Goal: Task Accomplishment & Management: Use online tool/utility

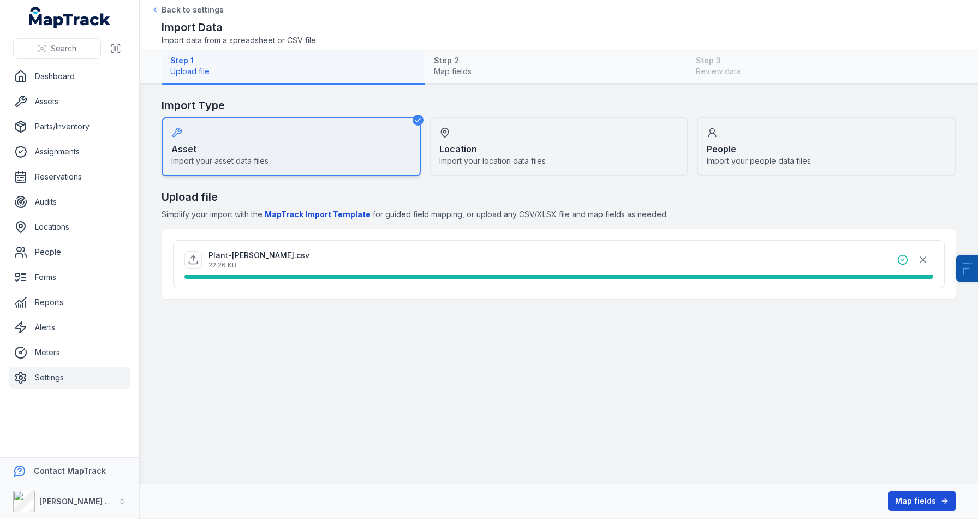
click at [938, 500] on button "Map fields" at bounding box center [922, 501] width 68 height 21
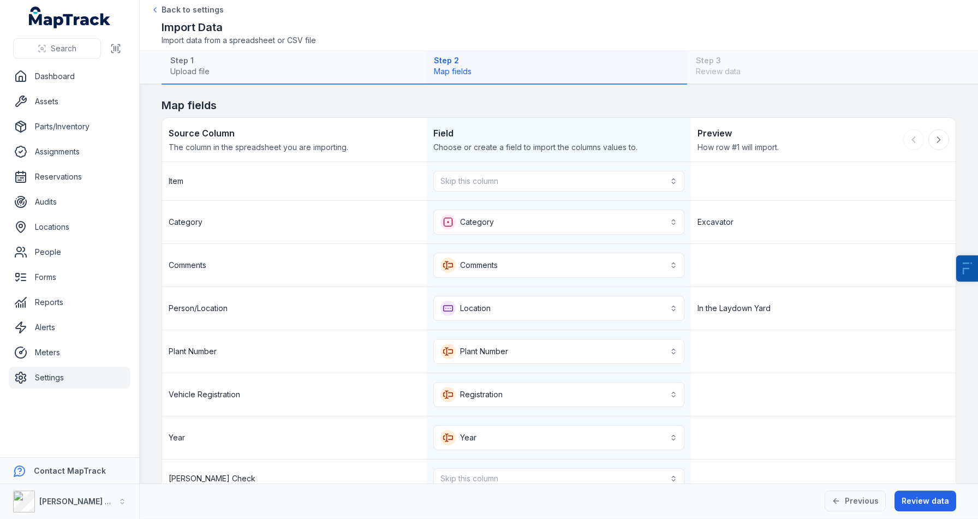
click at [528, 194] on div "Skip this column" at bounding box center [559, 181] width 265 height 38
click at [545, 180] on button "Skip this column" at bounding box center [559, 181] width 252 height 21
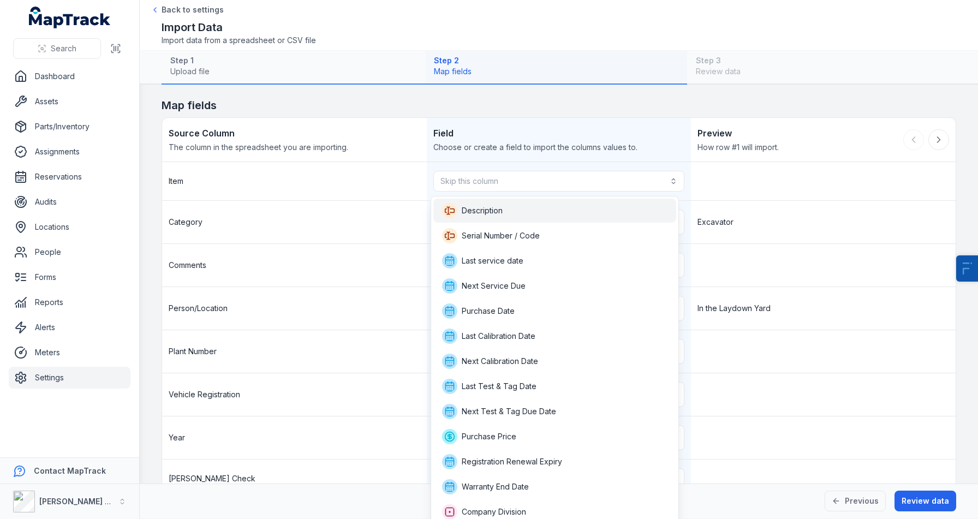
click at [532, 200] on div "Description" at bounding box center [554, 211] width 243 height 24
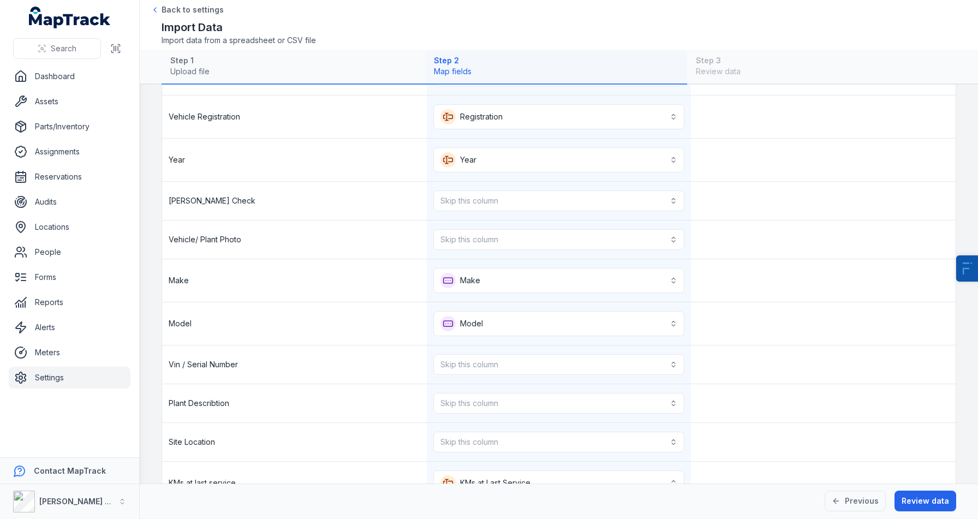
scroll to position [384, 0]
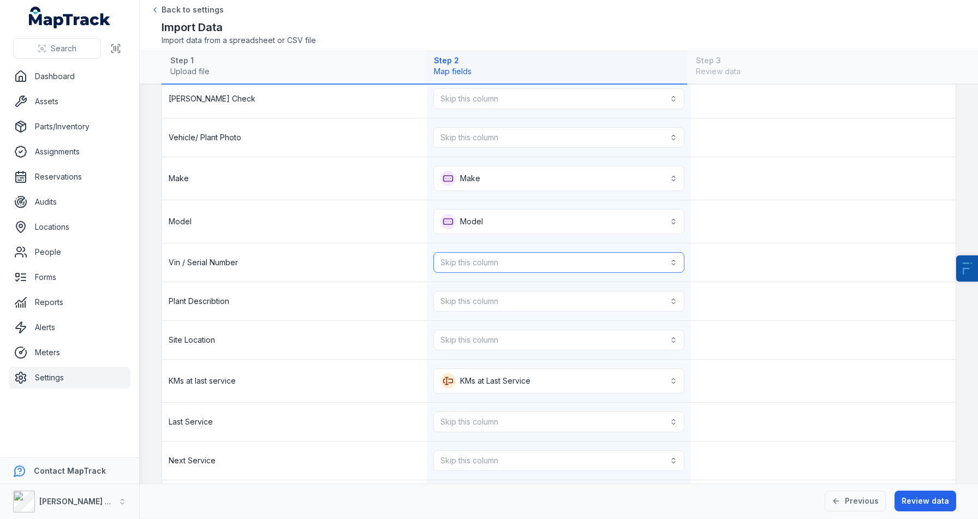
click at [503, 265] on button "Skip this column" at bounding box center [559, 262] width 252 height 21
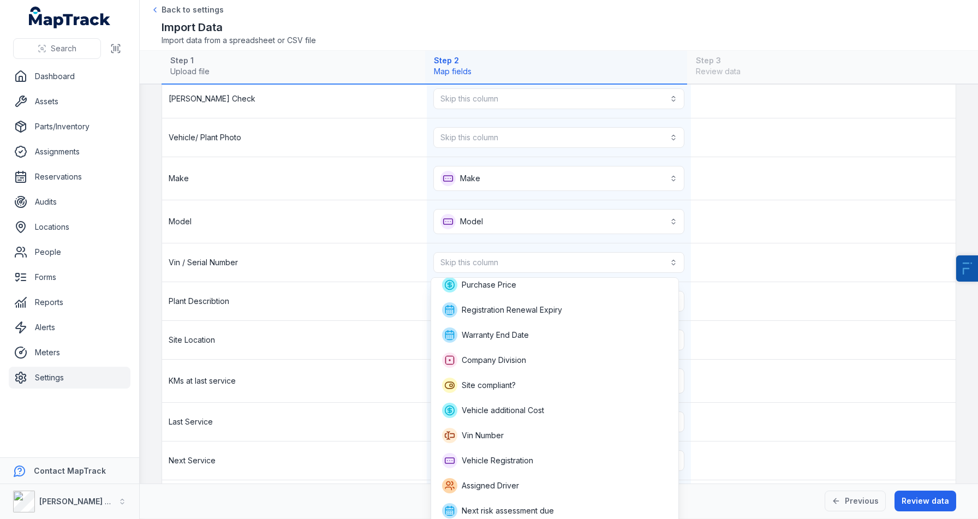
scroll to position [210, 0]
click at [497, 428] on span "Vin Number" at bounding box center [483, 433] width 42 height 11
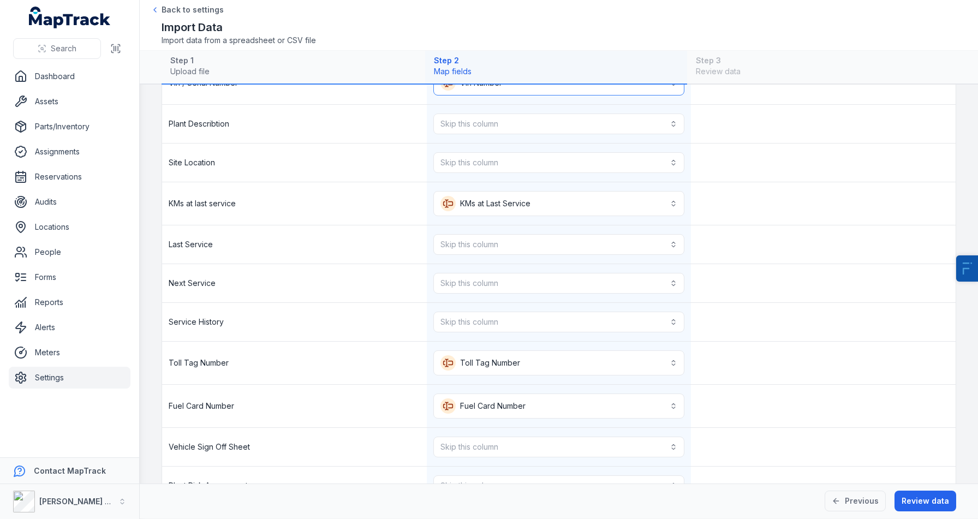
scroll to position [593, 0]
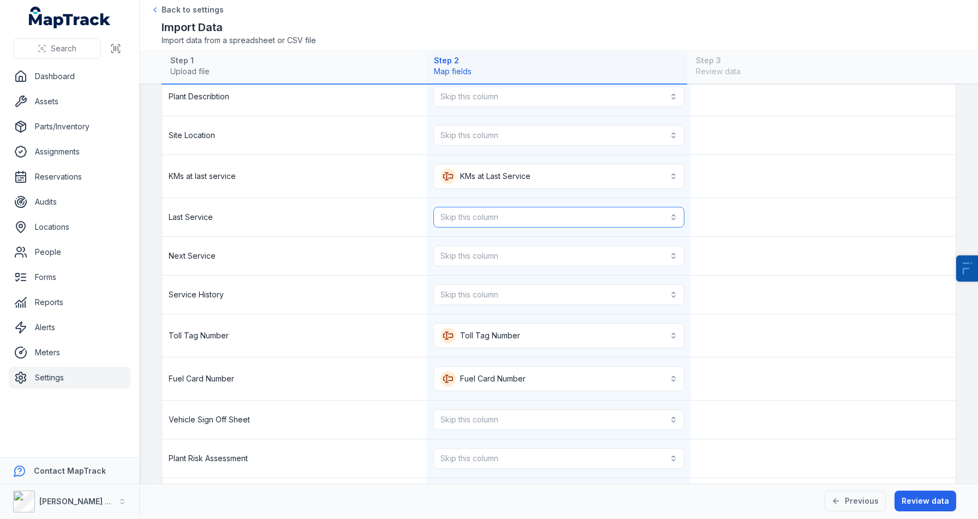
click at [506, 227] on button "Skip this column" at bounding box center [559, 217] width 252 height 21
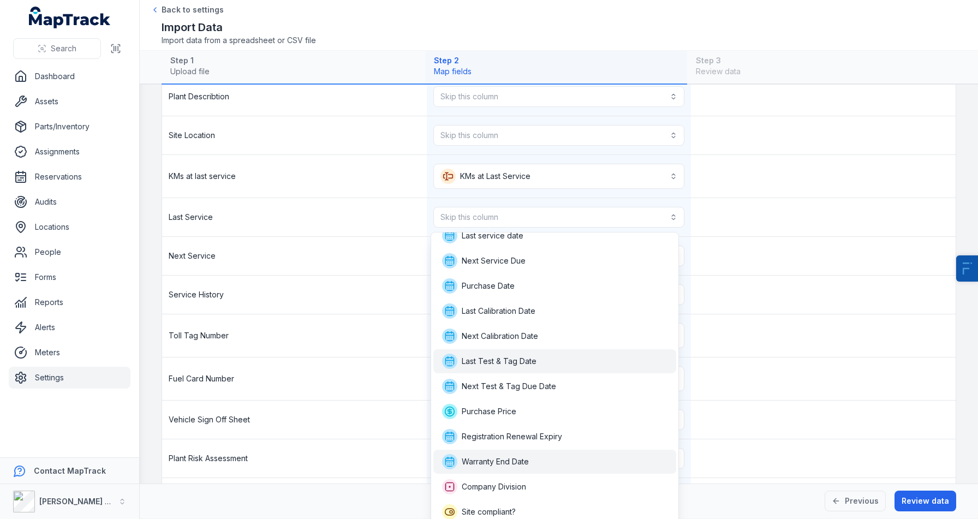
scroll to position [0, 0]
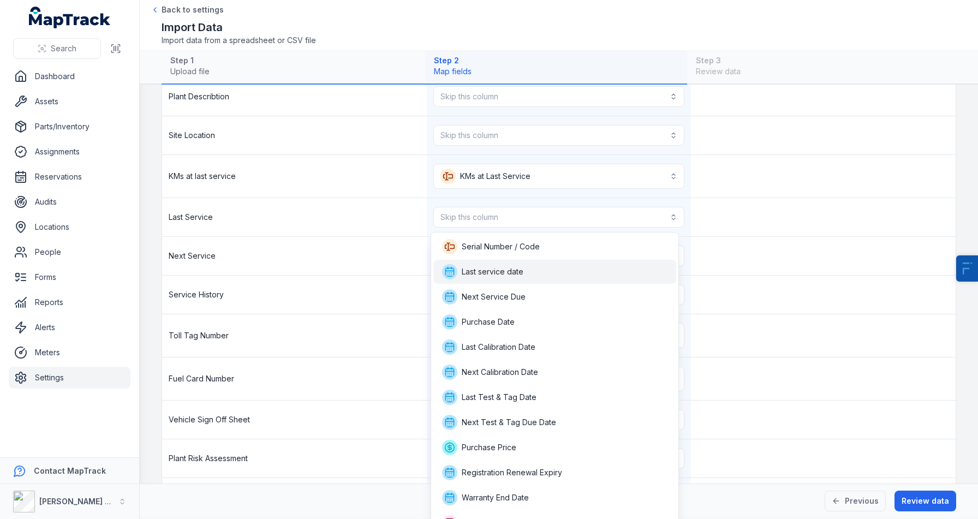
click at [522, 267] on span "Last service date" at bounding box center [493, 271] width 62 height 11
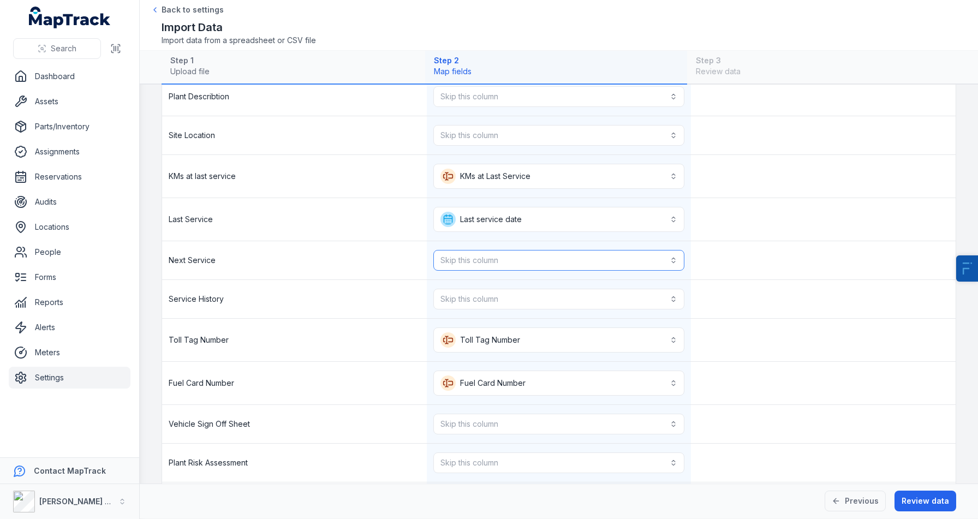
click at [509, 253] on button "Skip this column" at bounding box center [559, 260] width 252 height 21
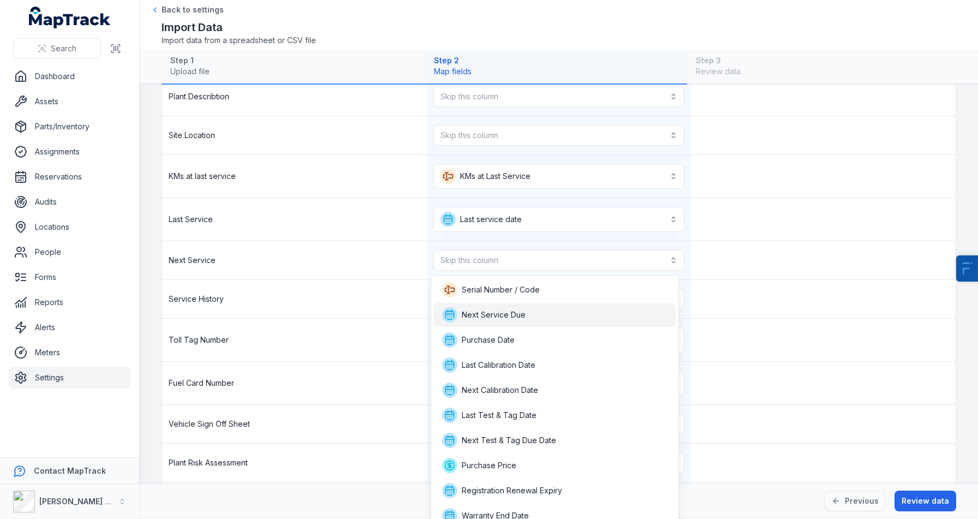
click at [518, 317] on span "Next Service Due" at bounding box center [494, 314] width 64 height 11
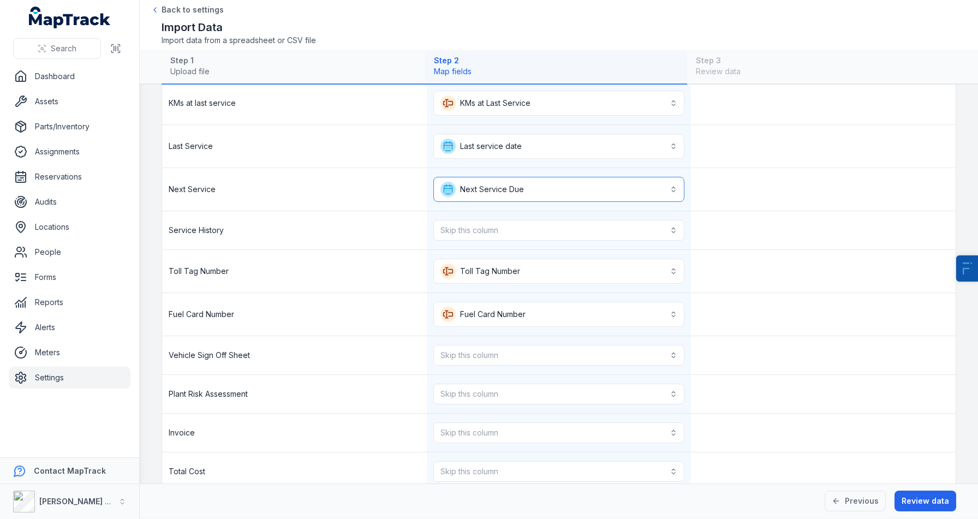
scroll to position [726, 0]
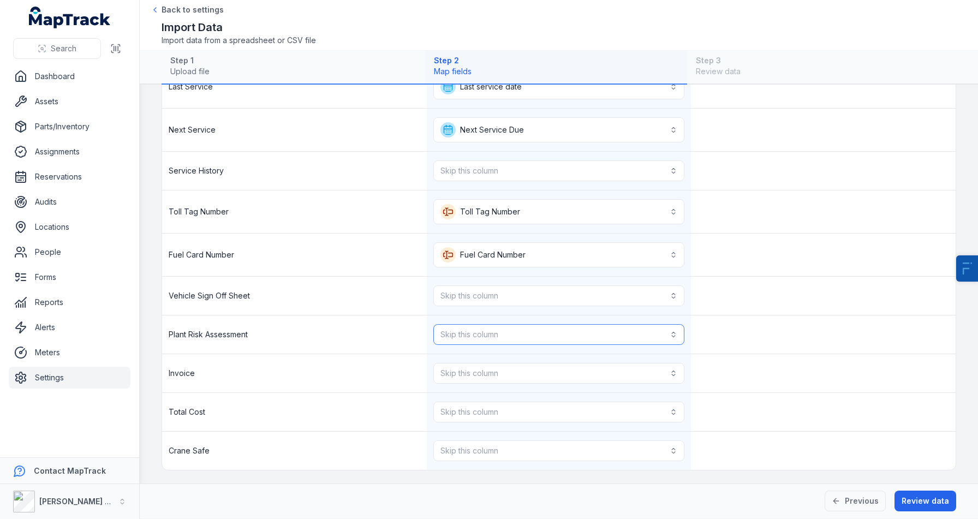
click at [482, 340] on button "Skip this column" at bounding box center [559, 334] width 252 height 21
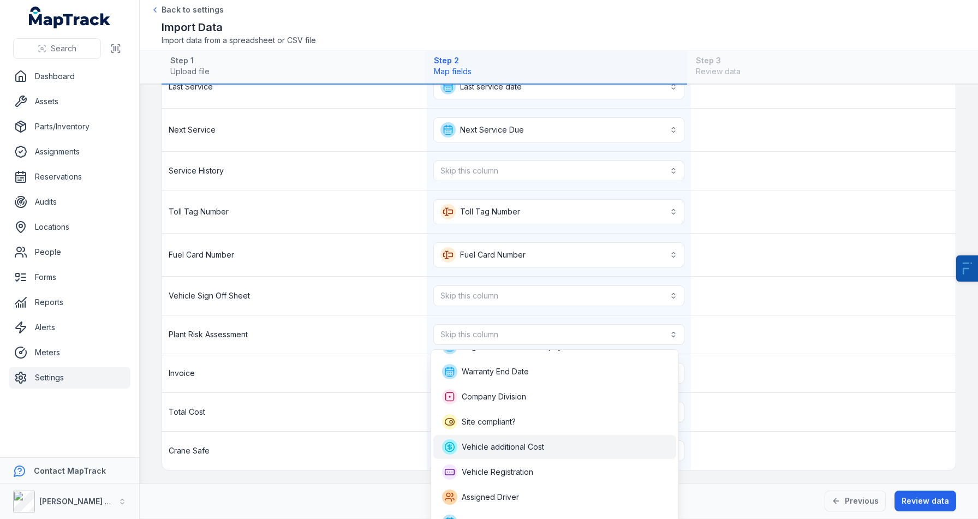
scroll to position [207, 0]
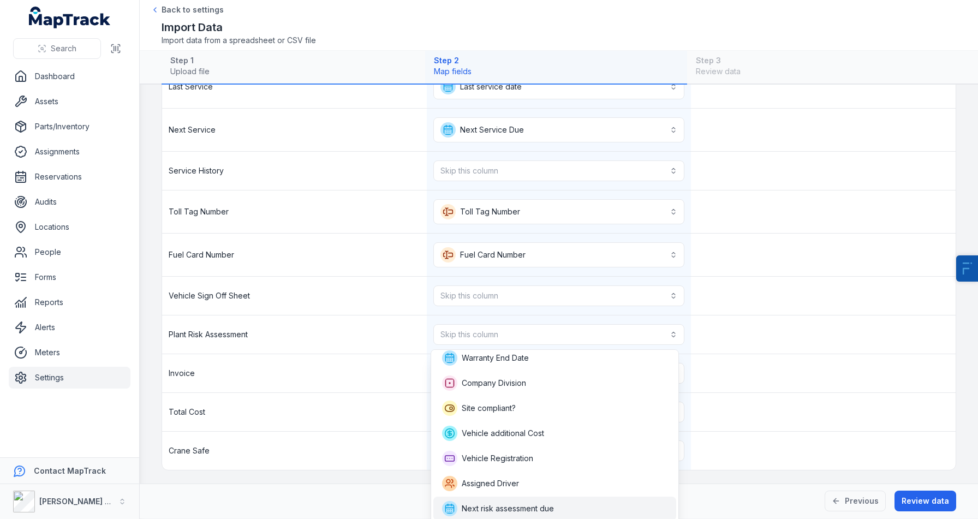
click at [485, 507] on span "Next risk assessment due" at bounding box center [508, 508] width 92 height 11
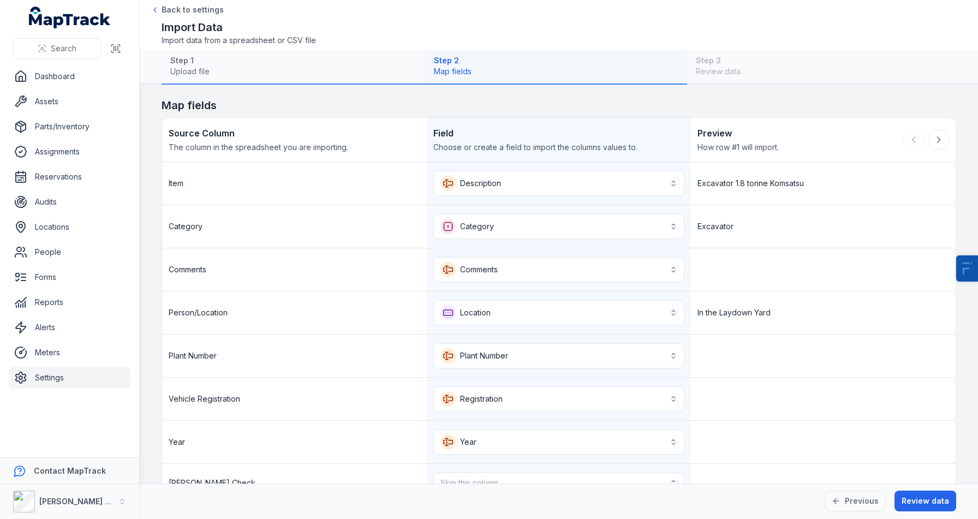
scroll to position [730, 0]
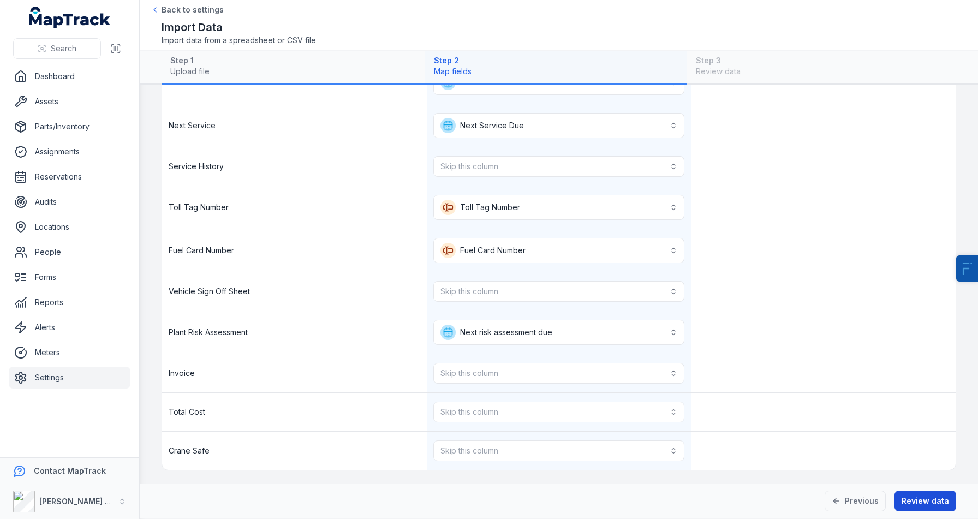
click at [910, 502] on button "Review data" at bounding box center [925, 501] width 62 height 21
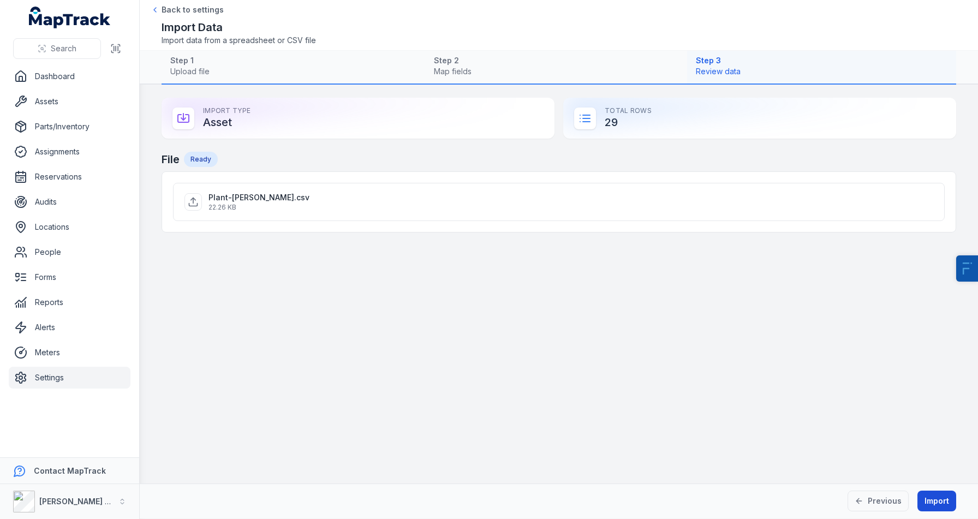
scroll to position [0, 0]
click at [933, 502] on button "Import" at bounding box center [936, 501] width 39 height 21
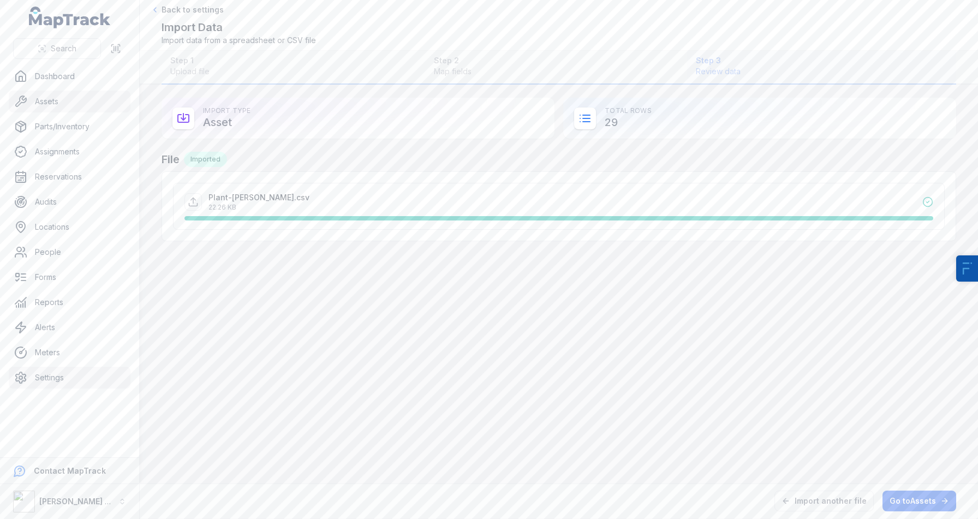
click at [63, 102] on link "Assets" at bounding box center [70, 102] width 122 height 22
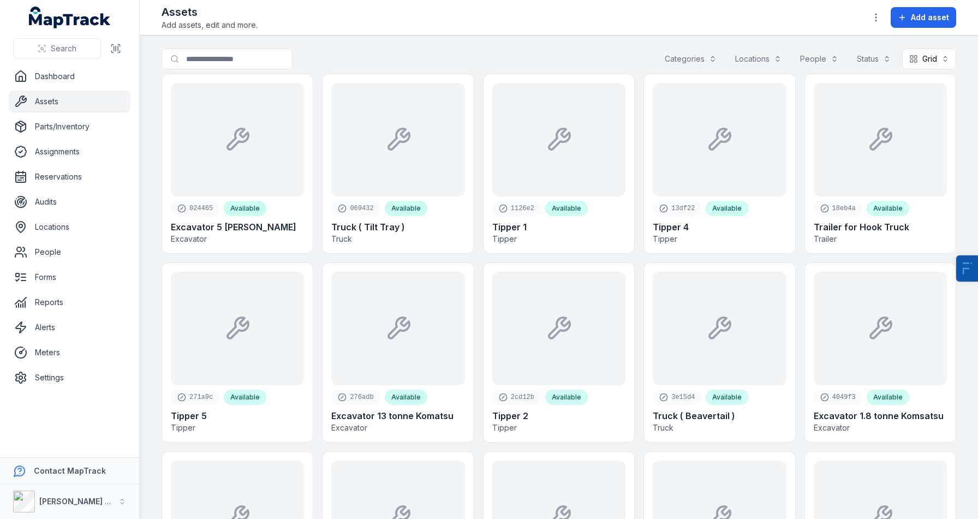
click at [905, 47] on main "Search for assets Categories Locations People Status Grid **** 024465 Available…" at bounding box center [559, 276] width 838 height 483
click at [916, 55] on button "Grid ****" at bounding box center [929, 59] width 54 height 21
click at [901, 85] on div "Table" at bounding box center [908, 86] width 34 height 11
